Goal: Task Accomplishment & Management: Manage account settings

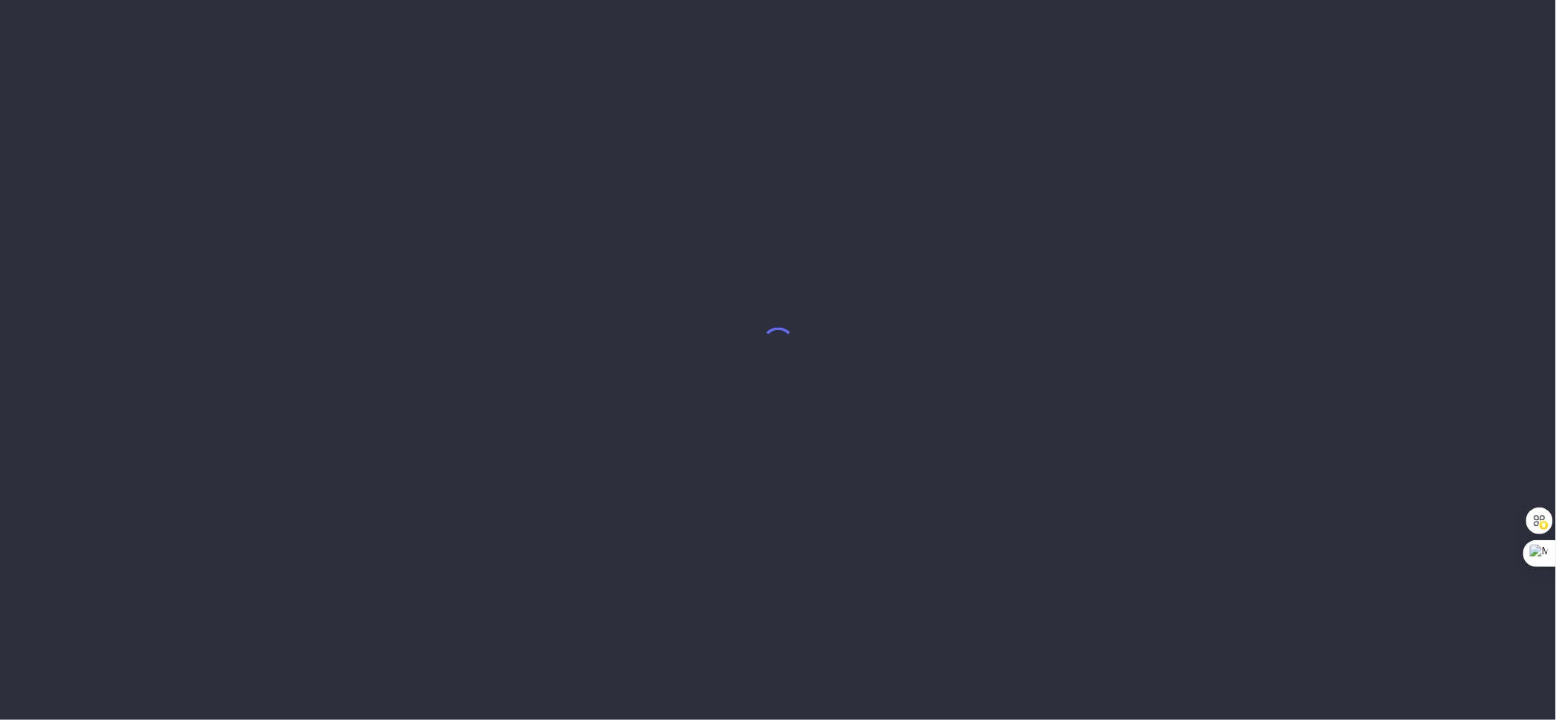
select select "7"
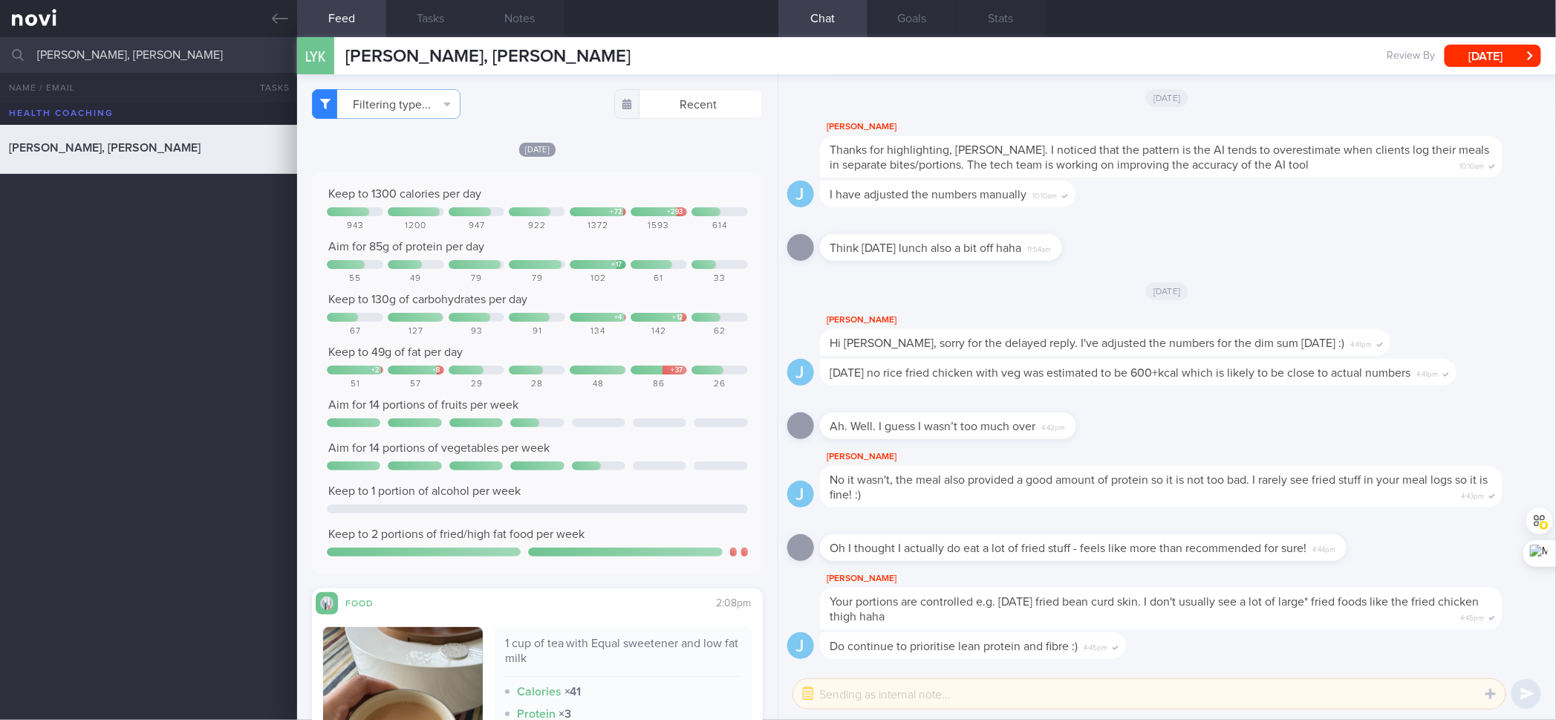
scroll to position [495, 0]
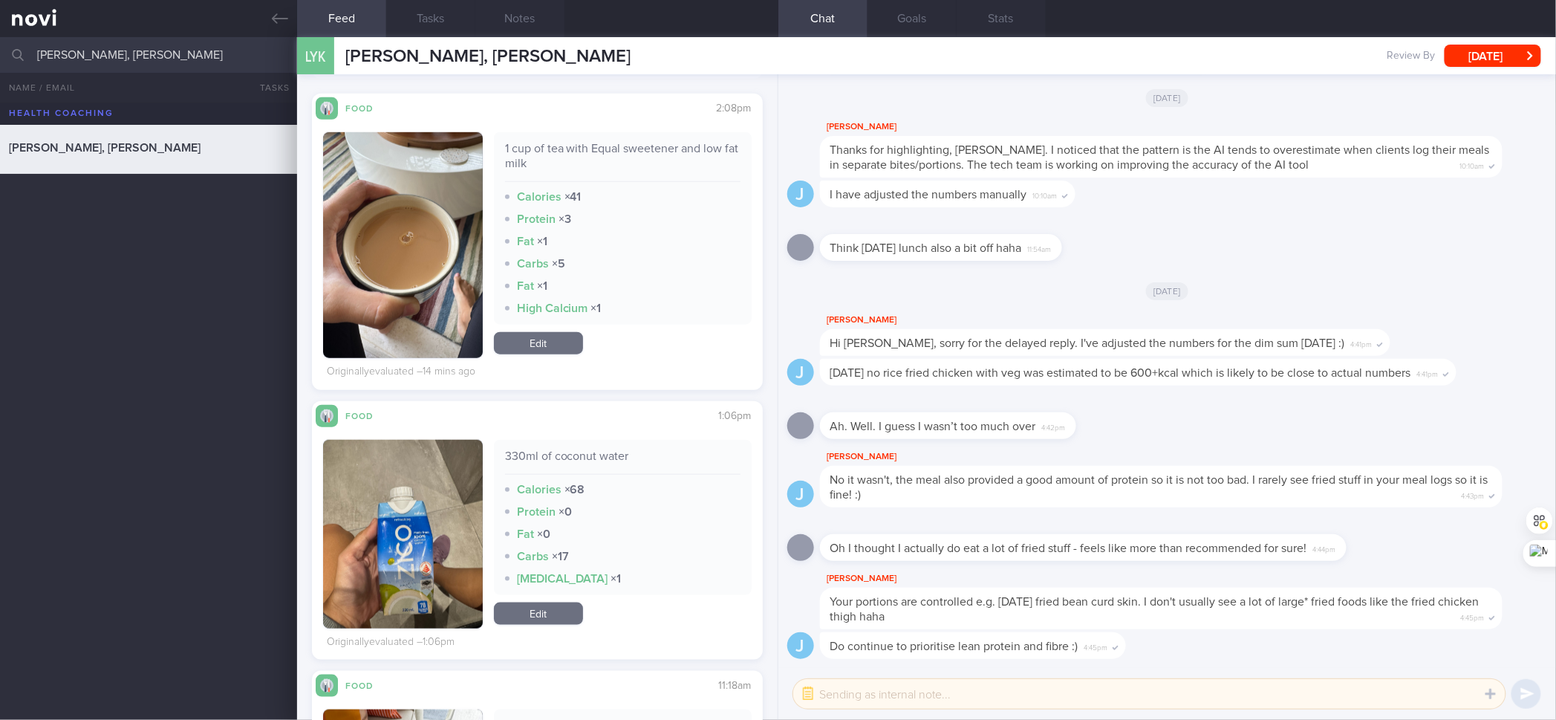
drag, startPoint x: 1442, startPoint y: 0, endPoint x: 1082, endPoint y: 352, distance: 503.2
click at [1082, 352] on div "Hi [PERSON_NAME], sorry for the delayed reply. I've adjusted the numbers for th…" at bounding box center [1105, 342] width 570 height 27
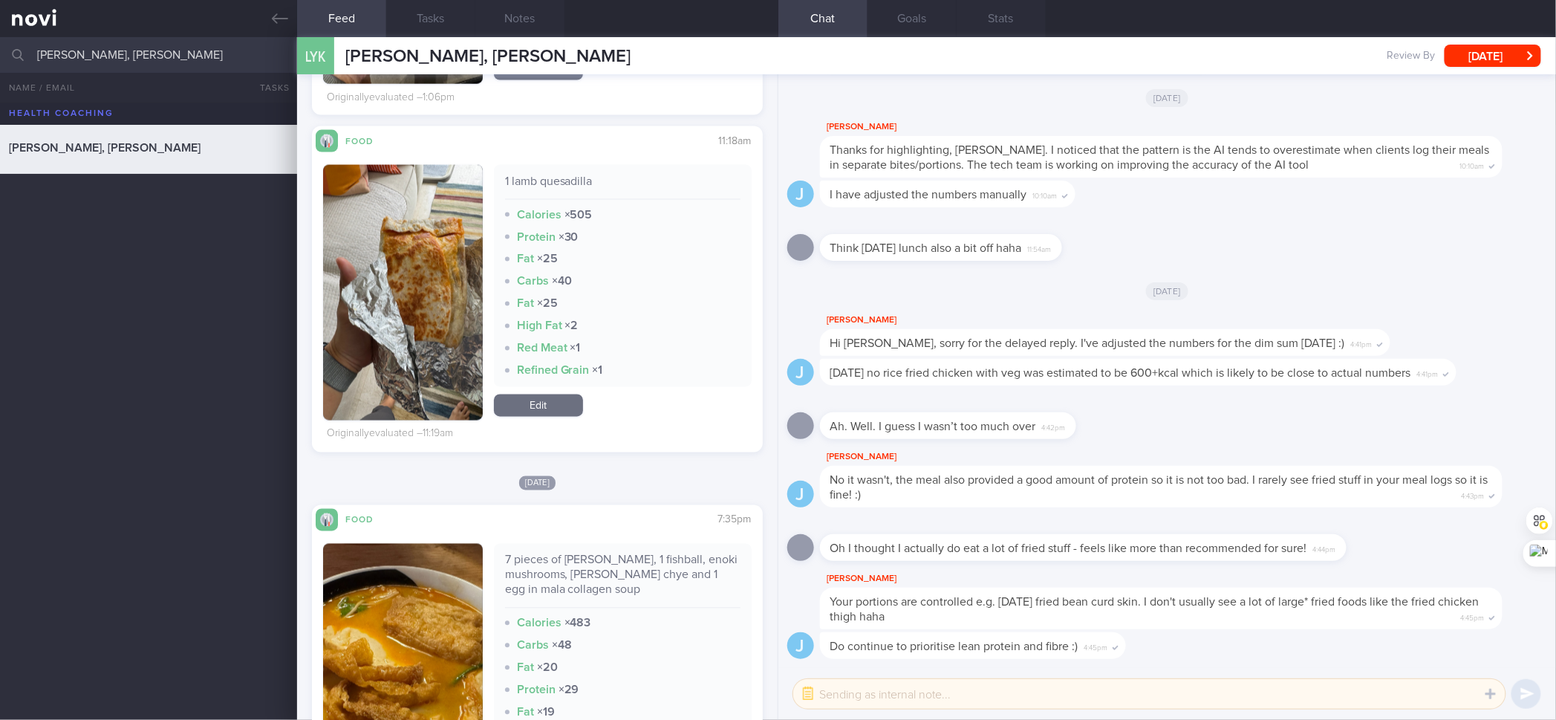
scroll to position [1044, 0]
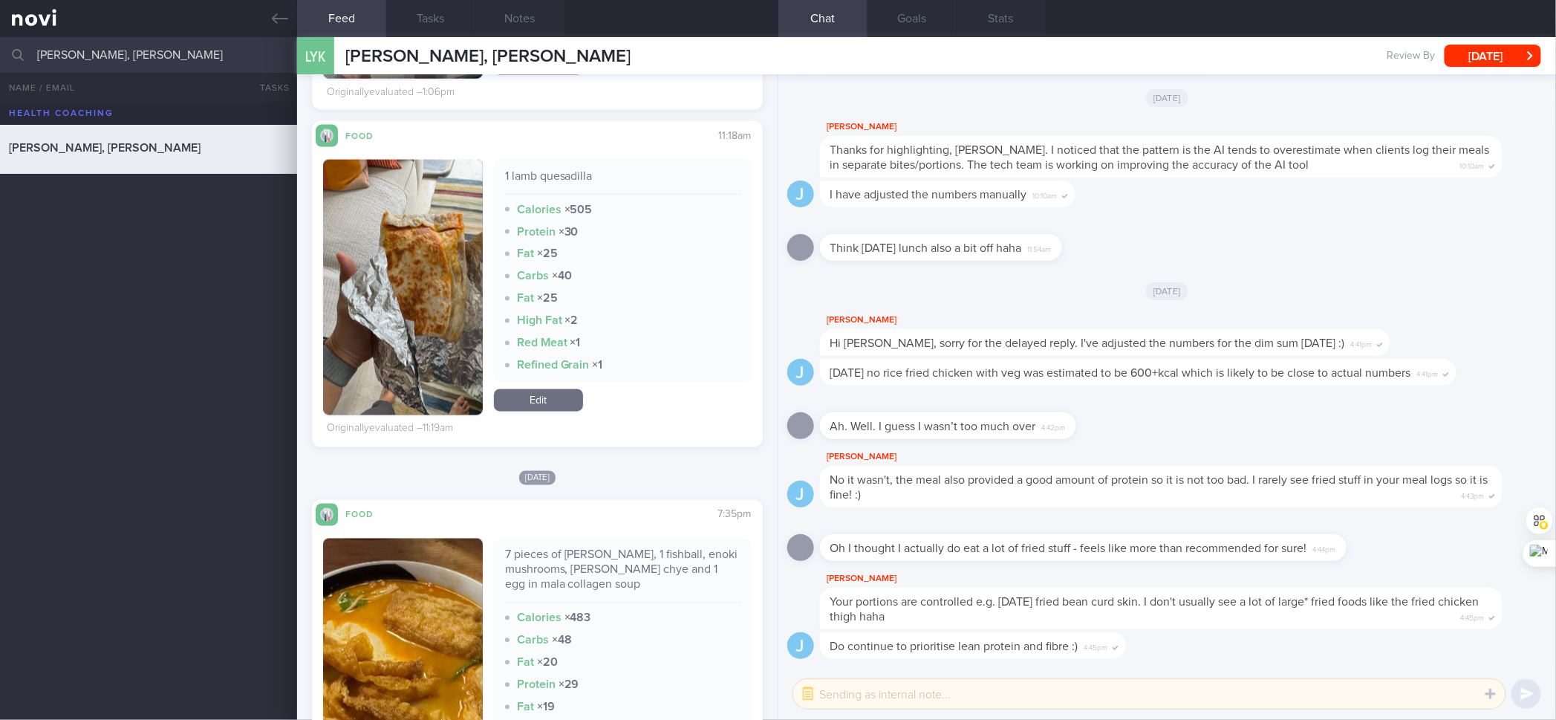
click at [559, 177] on div "1 lamb quesadilla" at bounding box center [622, 182] width 235 height 26
copy div "1 lamb quesadilla"
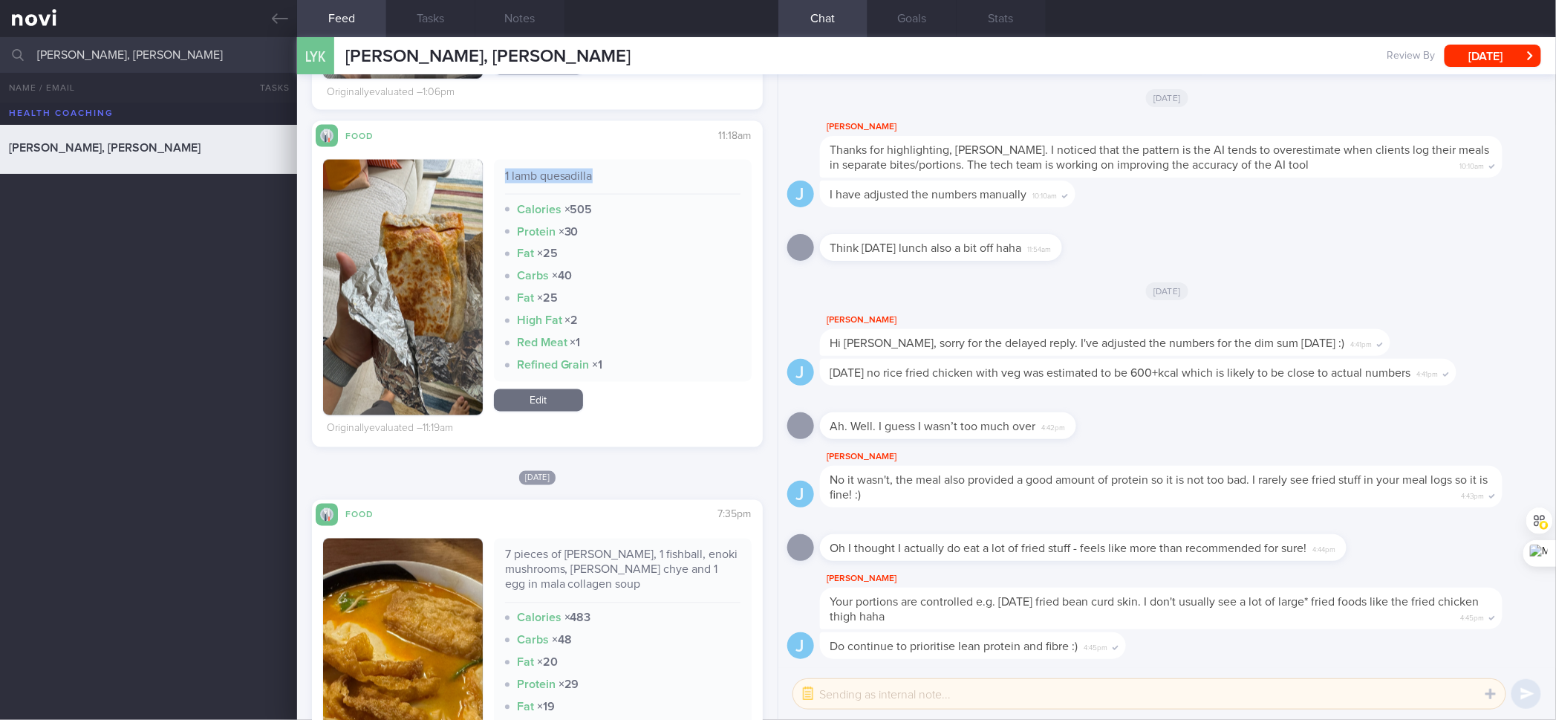
click at [531, 392] on link "Edit" at bounding box center [538, 400] width 89 height 22
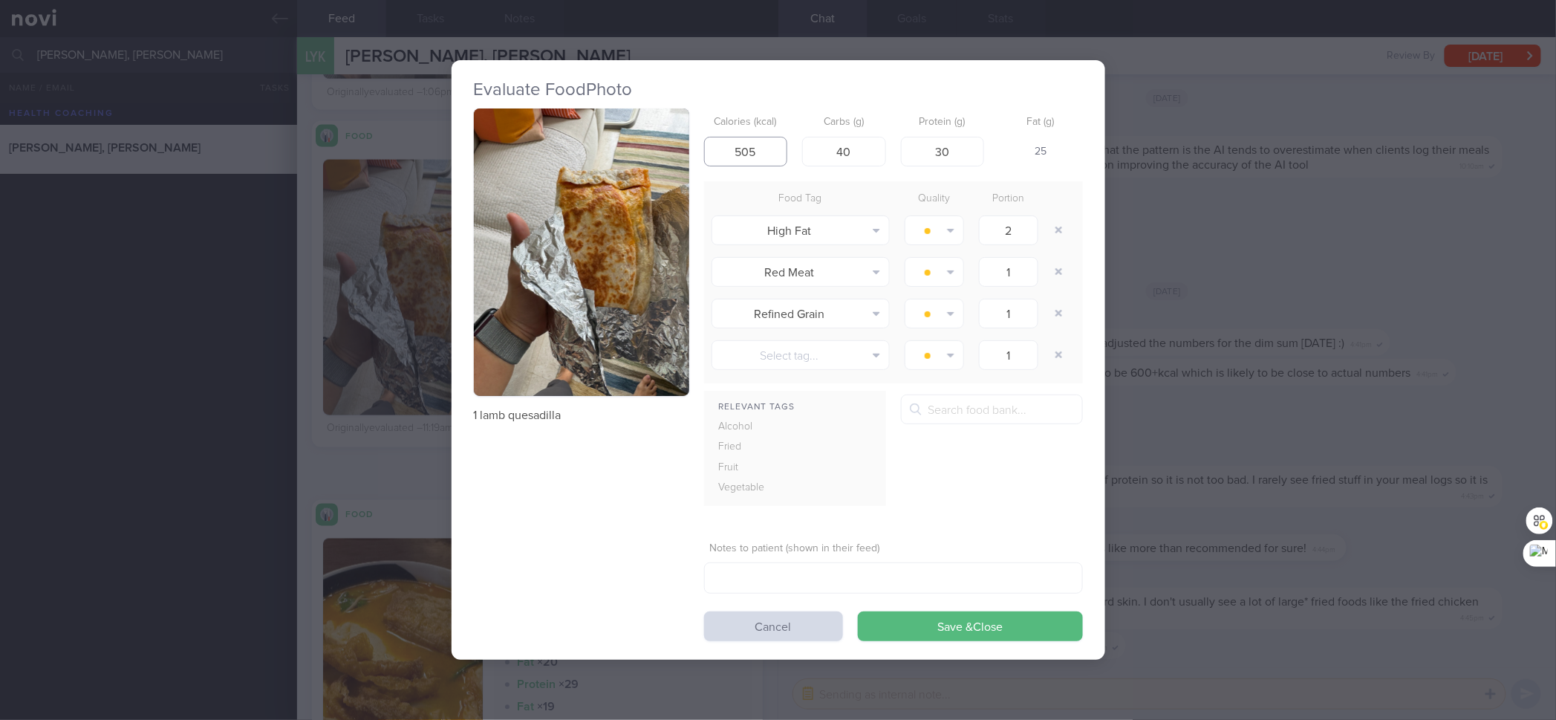
click at [758, 154] on input "505" at bounding box center [746, 152] width 84 height 30
type input "489"
type input "45"
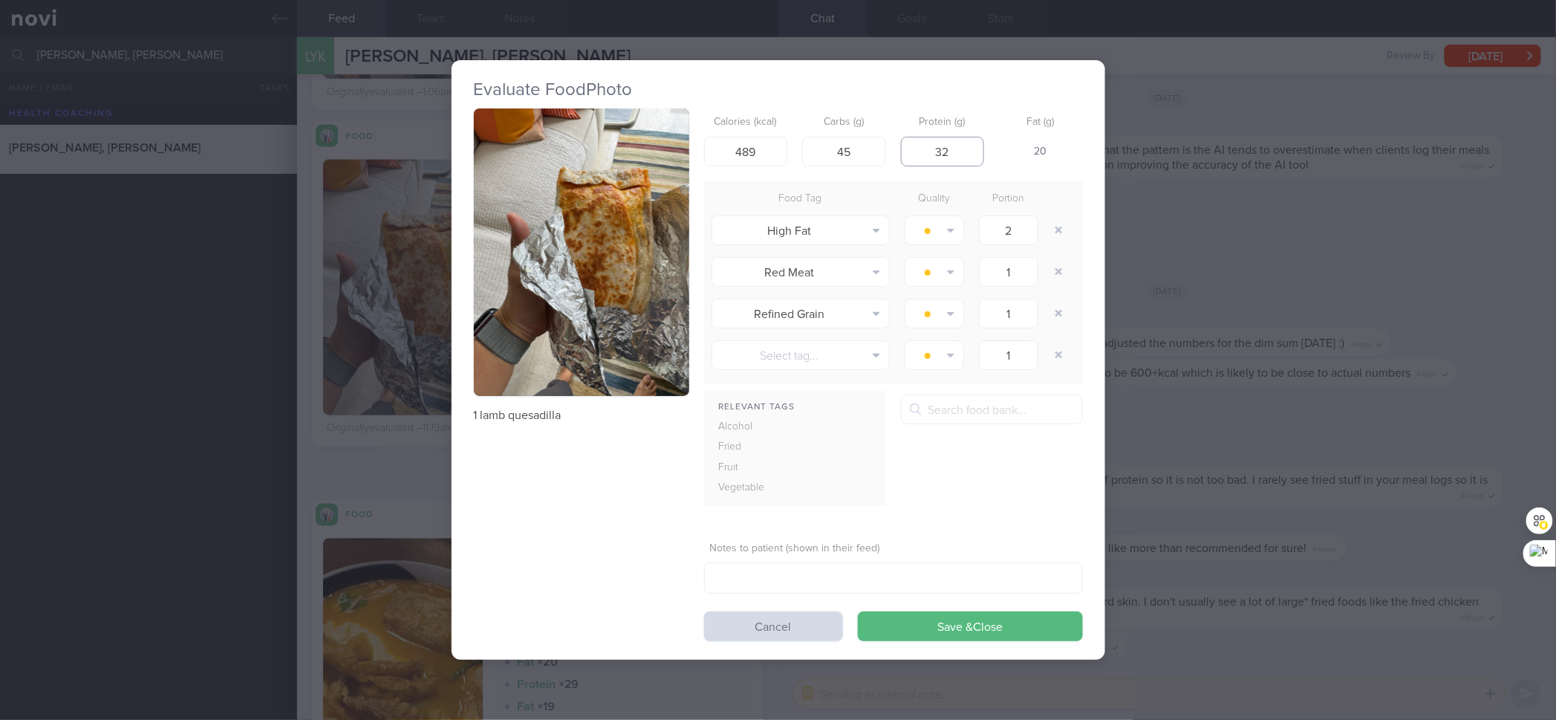
type input "32"
click at [858, 611] on button "Save & Close" at bounding box center [970, 626] width 225 height 30
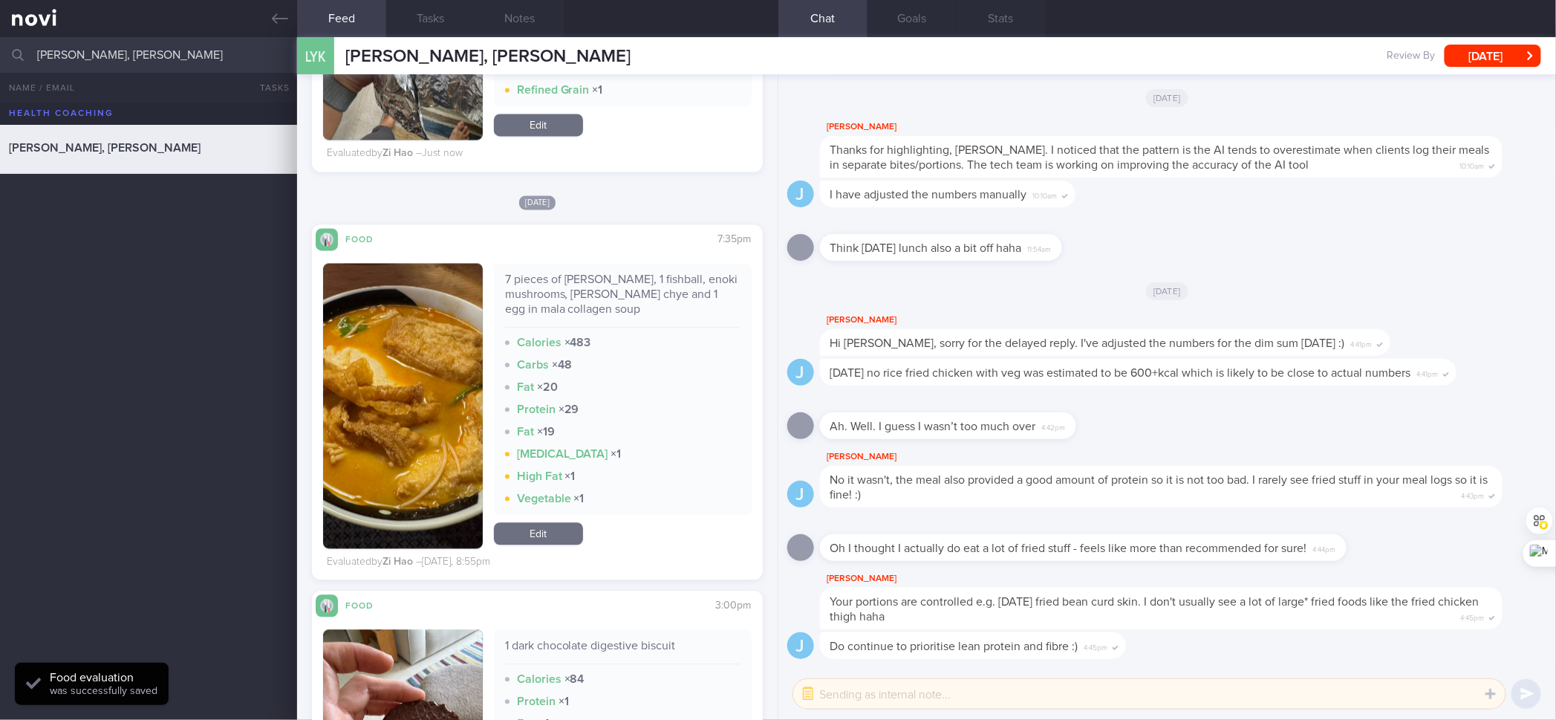
scroll to position [1324, 0]
